Goal: Find specific page/section: Find specific page/section

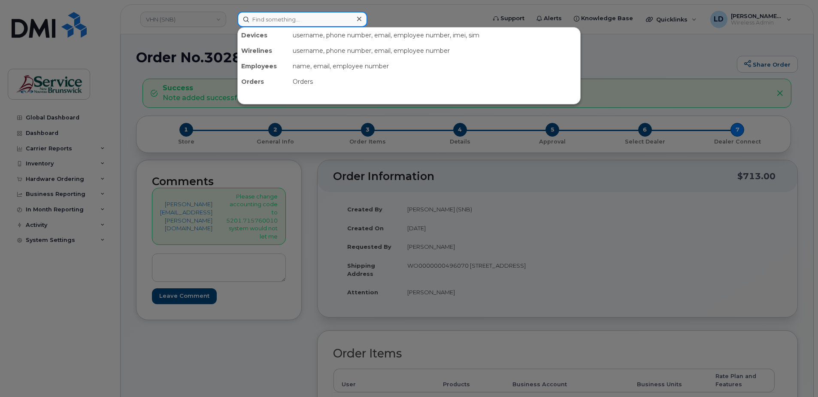
click at [263, 20] on input at bounding box center [302, 19] width 130 height 15
click at [271, 19] on input at bounding box center [302, 19] width 130 height 15
paste input "3025257"
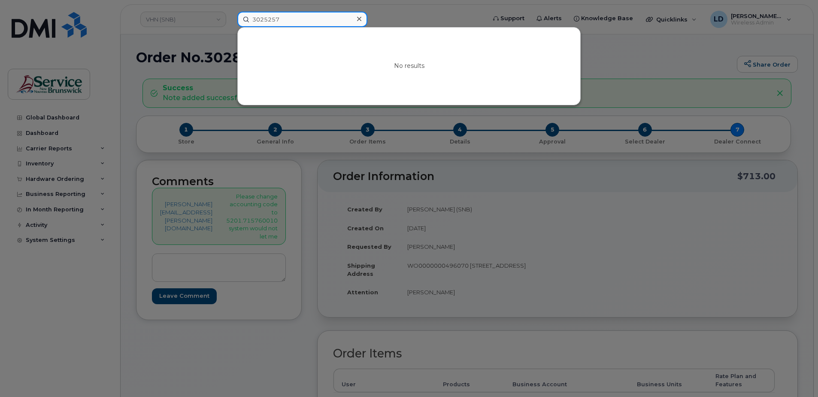
drag, startPoint x: 296, startPoint y: 21, endPoint x: 252, endPoint y: 21, distance: 43.4
click at [252, 21] on input "3025257" at bounding box center [302, 19] width 130 height 15
paste input "[PERSON_NAME]"
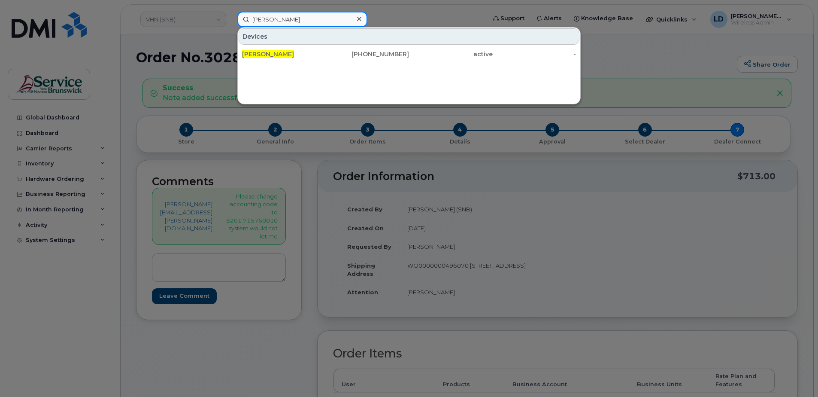
type input "[PERSON_NAME]"
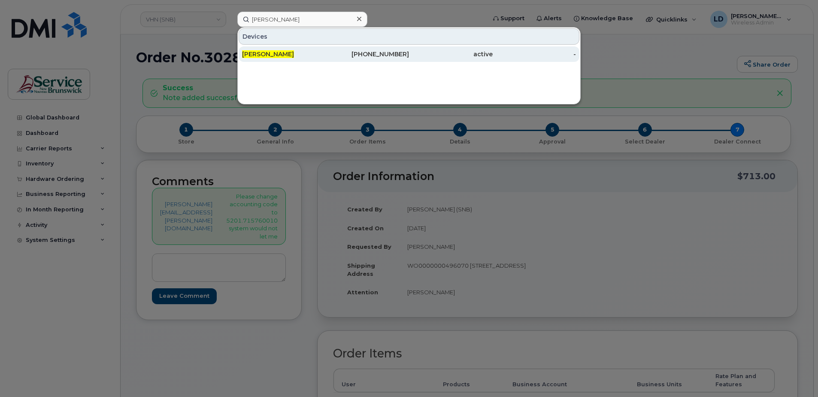
click at [296, 52] on div "[PERSON_NAME]" at bounding box center [284, 54] width 84 height 9
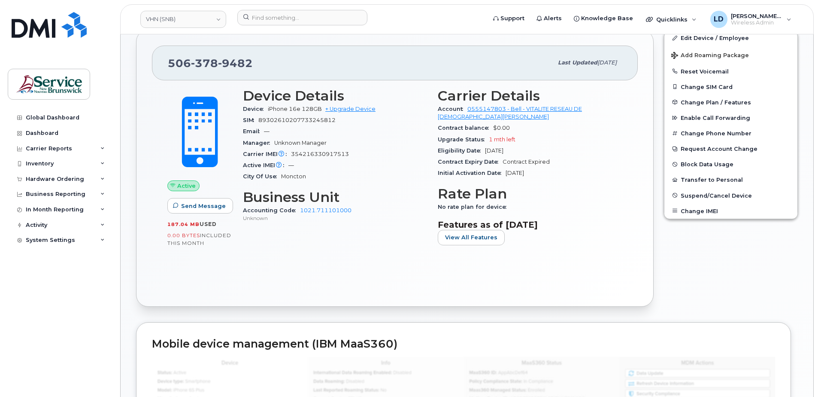
scroll to position [129, 0]
